Goal: Check status: Check status

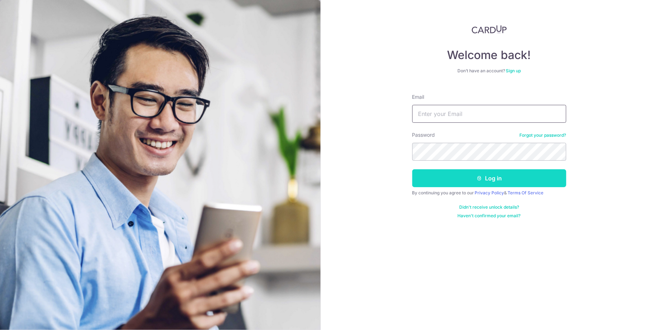
type input "[EMAIL_ADDRESS][DOMAIN_NAME]"
click at [481, 175] on icon "submit" at bounding box center [479, 178] width 6 height 6
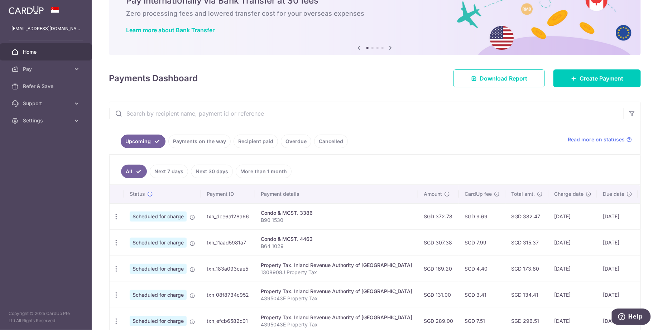
scroll to position [165, 0]
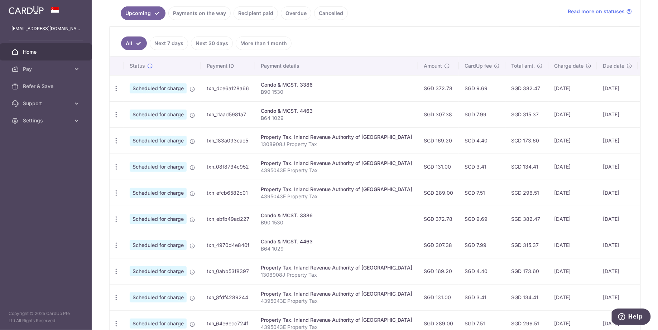
drag, startPoint x: 547, startPoint y: 166, endPoint x: 517, endPoint y: 86, distance: 85.8
click at [517, 86] on tbody "Update payment Cancel payment Scheduled for charge txn_dce6a128a66 Condo & MCST…" at bounding box center [401, 205] width 582 height 261
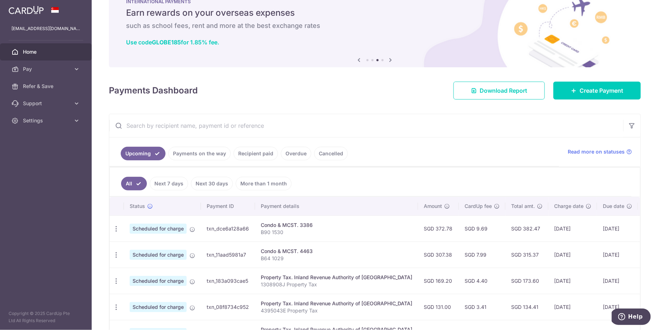
scroll to position [23, 0]
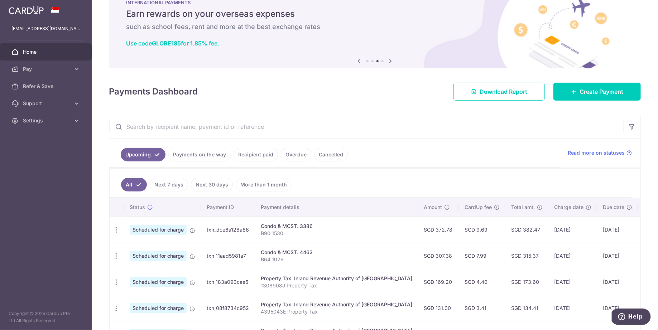
click at [255, 128] on input "text" at bounding box center [366, 126] width 514 height 23
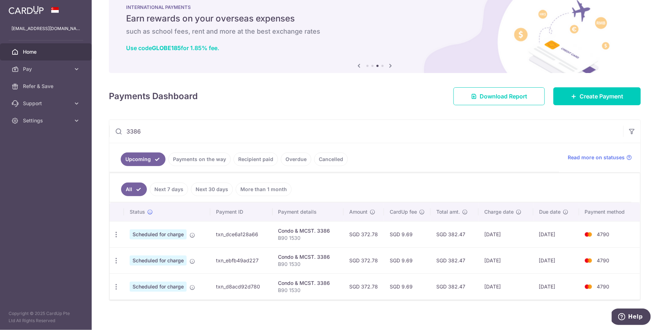
scroll to position [20, 0]
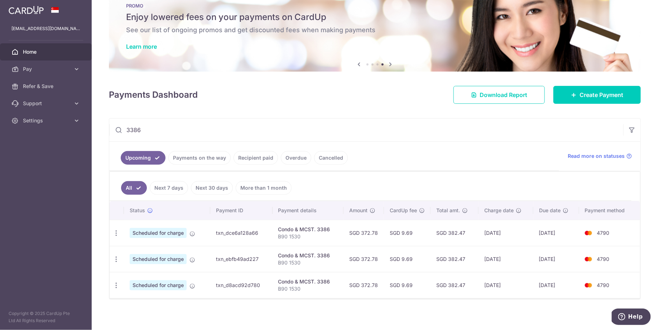
type input "3386"
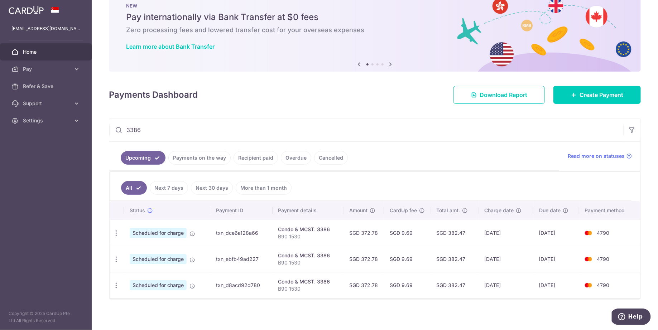
click at [177, 129] on input "3386" at bounding box center [366, 129] width 514 height 23
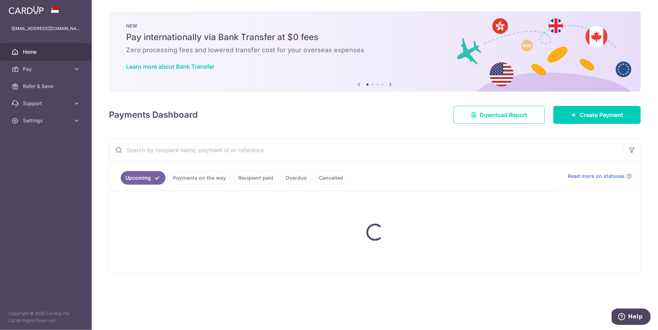
scroll to position [0, 0]
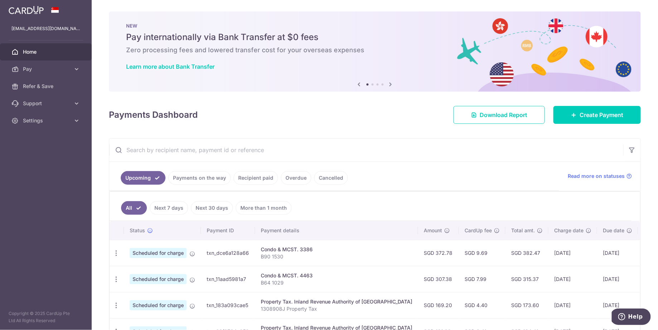
click at [205, 145] on input "text" at bounding box center [366, 150] width 514 height 23
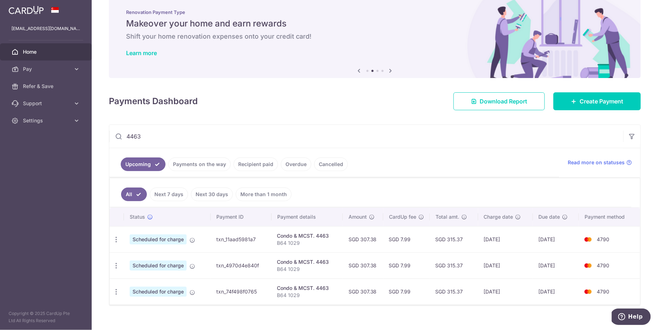
scroll to position [20, 0]
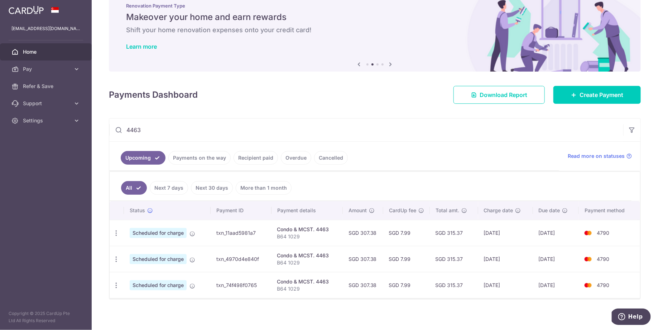
type input "4463"
click at [371, 233] on td "SGD 307.38" at bounding box center [363, 233] width 40 height 26
copy td "307.38"
